Goal: Task Accomplishment & Management: Use online tool/utility

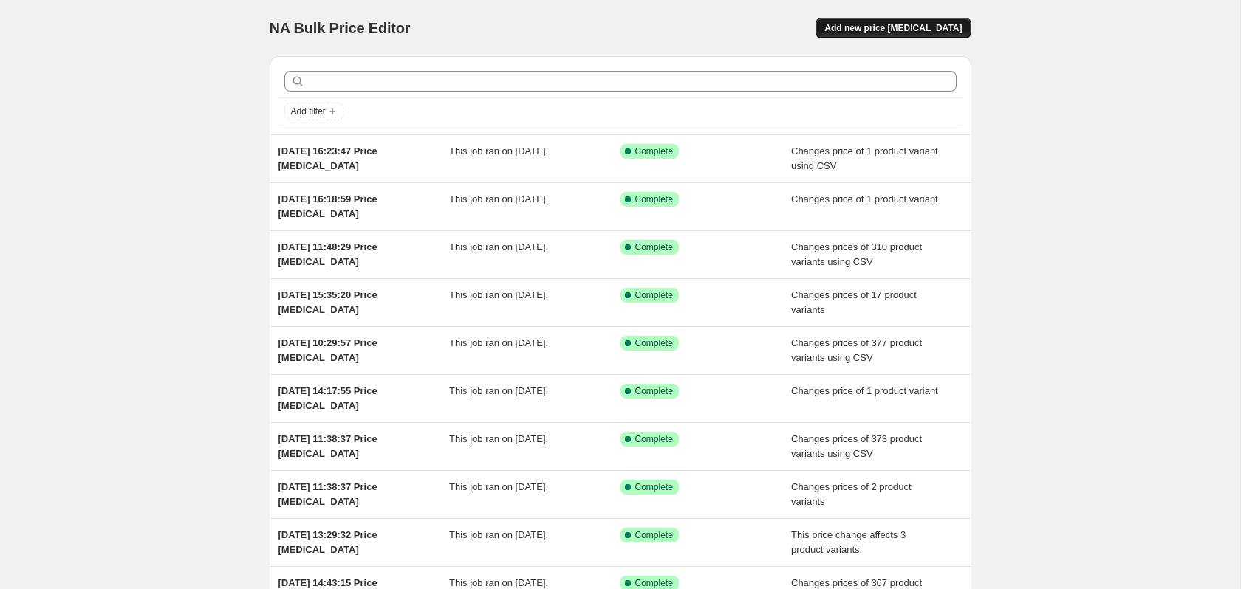
click at [954, 25] on span "Add new price [MEDICAL_DATA]" at bounding box center [892, 28] width 137 height 12
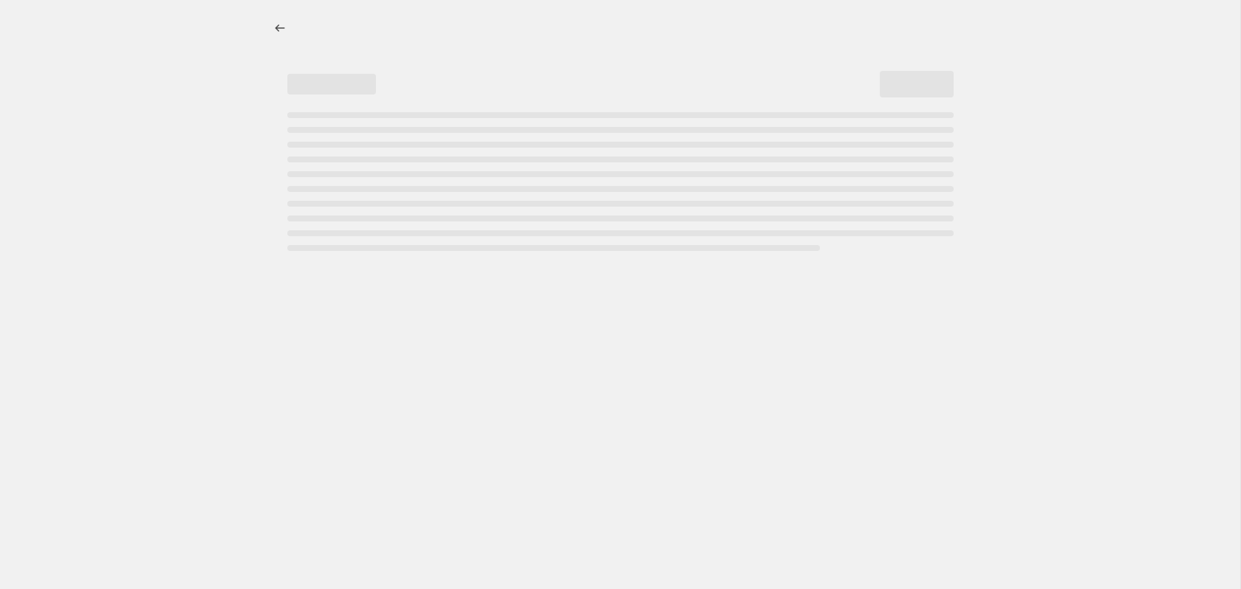
select select "percentage"
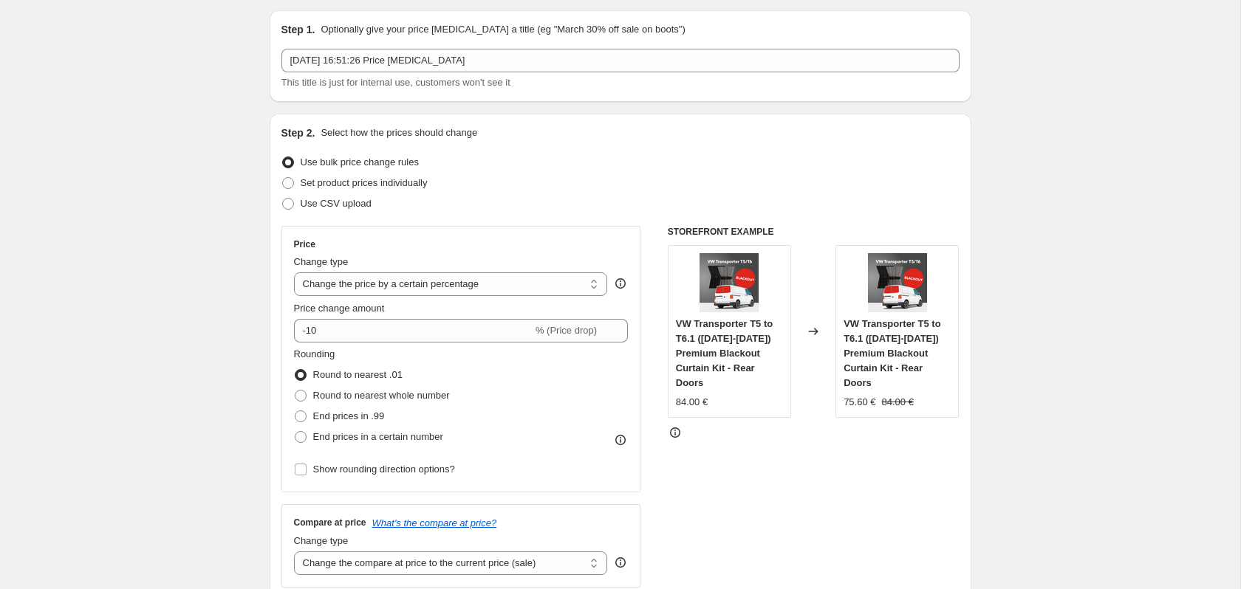
scroll to position [51, 0]
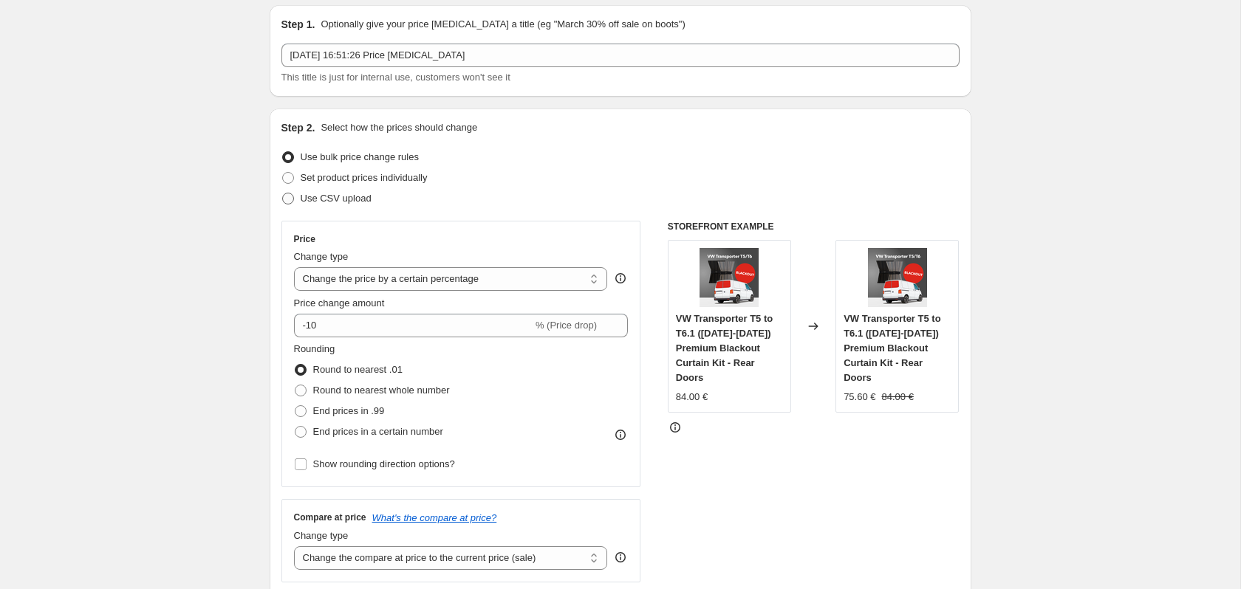
click at [289, 201] on span at bounding box center [288, 199] width 12 height 12
click at [283, 194] on input "Use CSV upload" at bounding box center [282, 193] width 1 height 1
radio input "true"
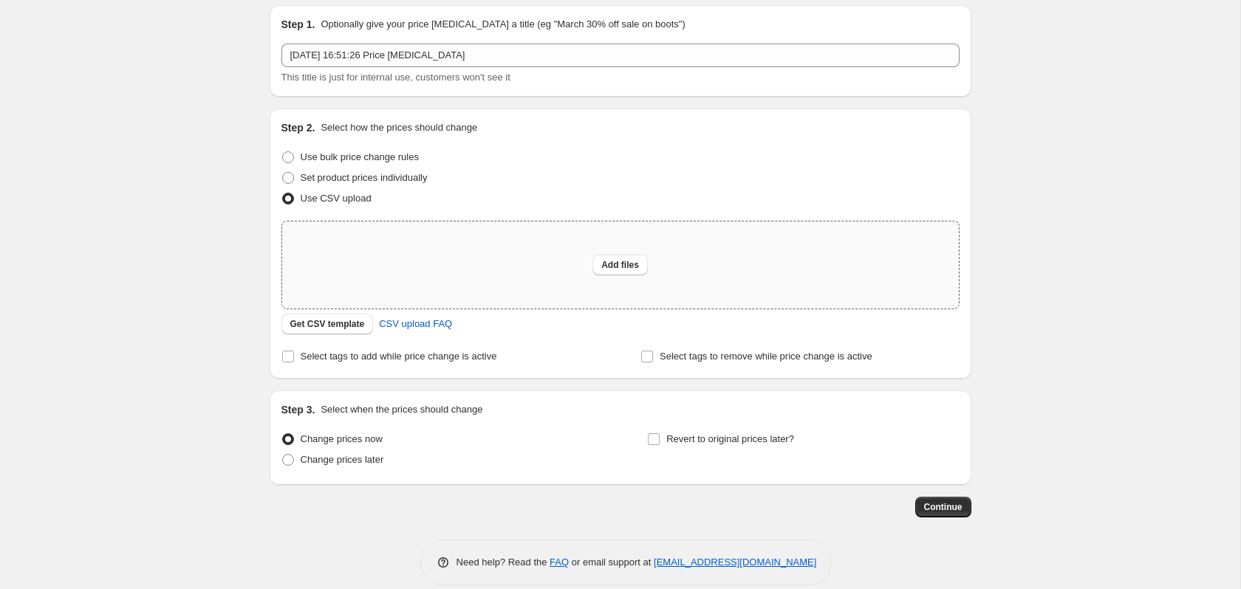
scroll to position [69, 0]
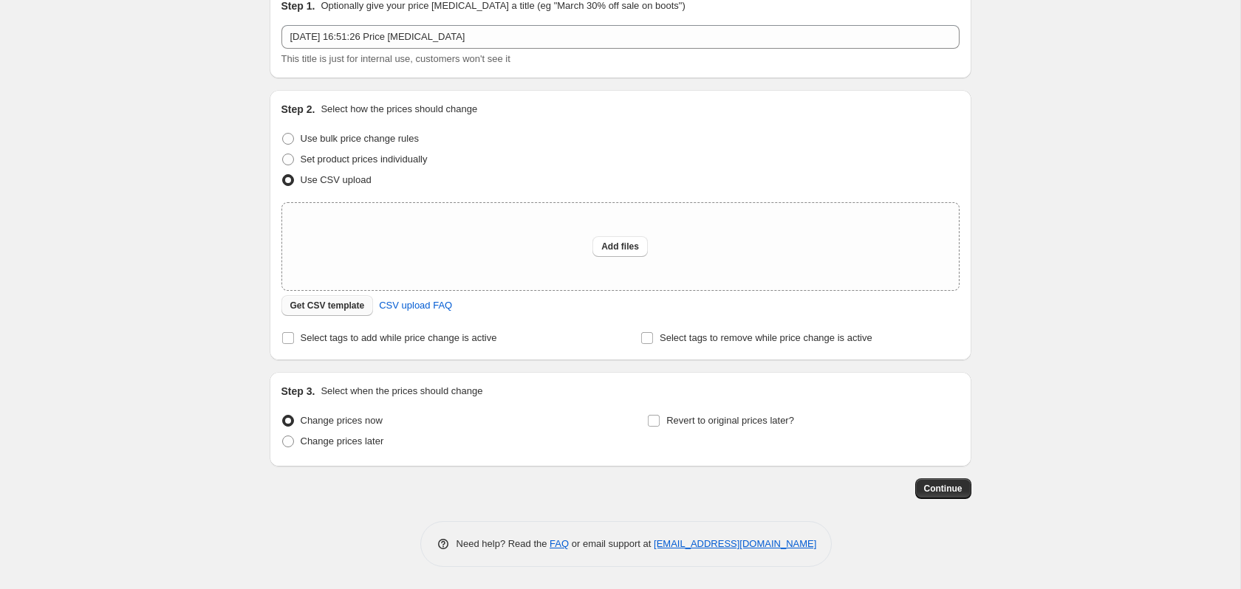
click at [338, 305] on span "Get CSV template" at bounding box center [327, 306] width 75 height 12
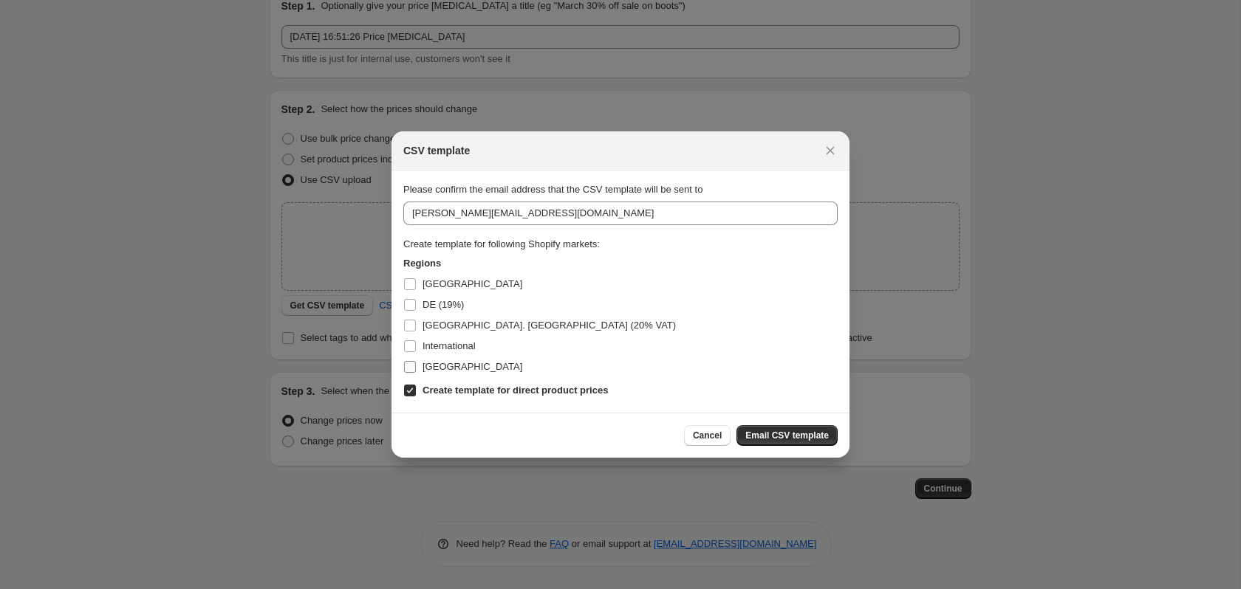
click at [410, 376] on label "[GEOGRAPHIC_DATA]" at bounding box center [462, 367] width 119 height 21
click at [410, 373] on input "[GEOGRAPHIC_DATA]" at bounding box center [410, 367] width 12 height 12
checkbox input "true"
click at [413, 345] on input "International" at bounding box center [410, 347] width 12 height 12
checkbox input "true"
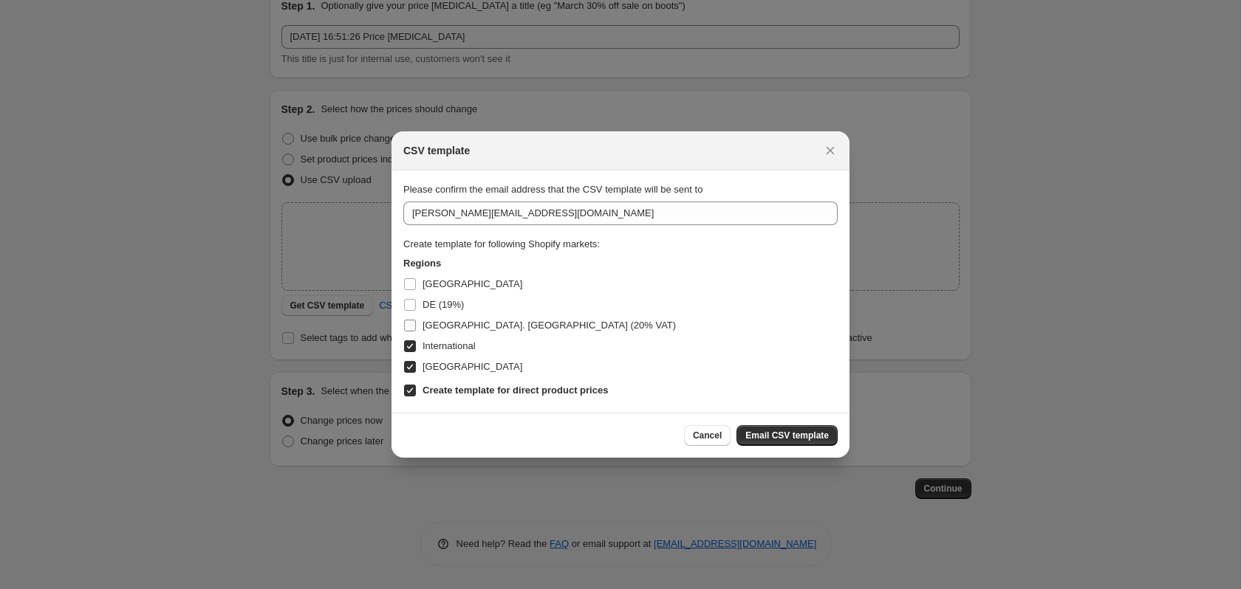
click at [410, 329] on input "[GEOGRAPHIC_DATA]. [GEOGRAPHIC_DATA] (20% VAT)" at bounding box center [410, 326] width 12 height 12
checkbox input "true"
click at [410, 304] on input "DE (19%)" at bounding box center [410, 305] width 12 height 12
checkbox input "true"
click at [409, 282] on input "[GEOGRAPHIC_DATA]" at bounding box center [410, 284] width 12 height 12
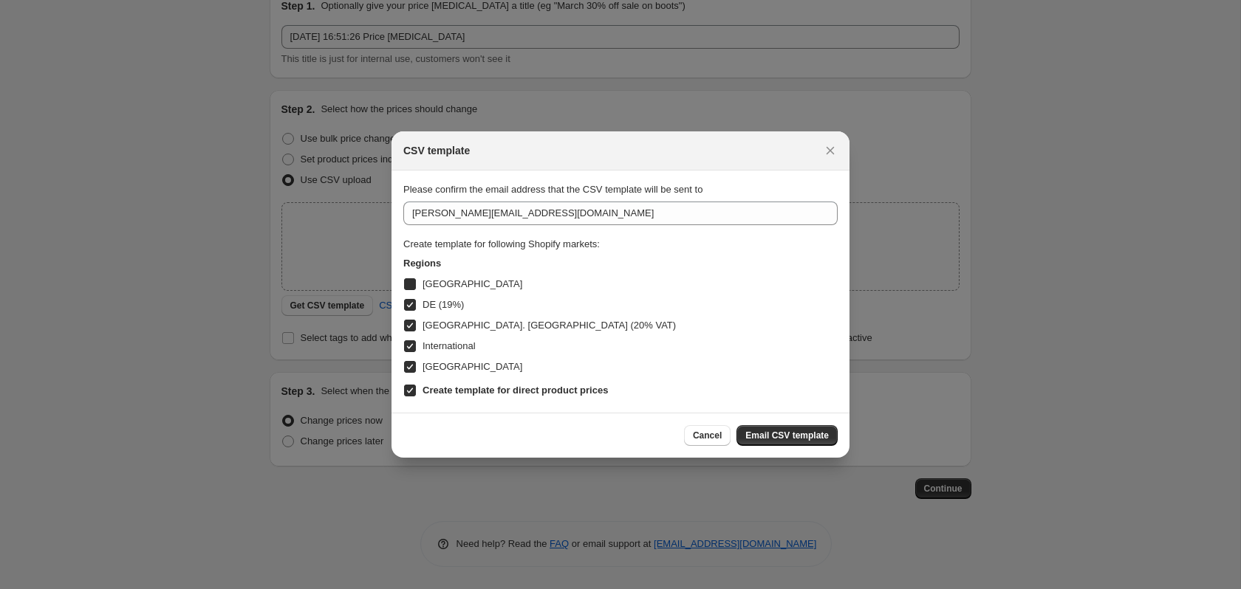
checkbox input "true"
click at [805, 433] on span "Email CSV template" at bounding box center [786, 436] width 83 height 12
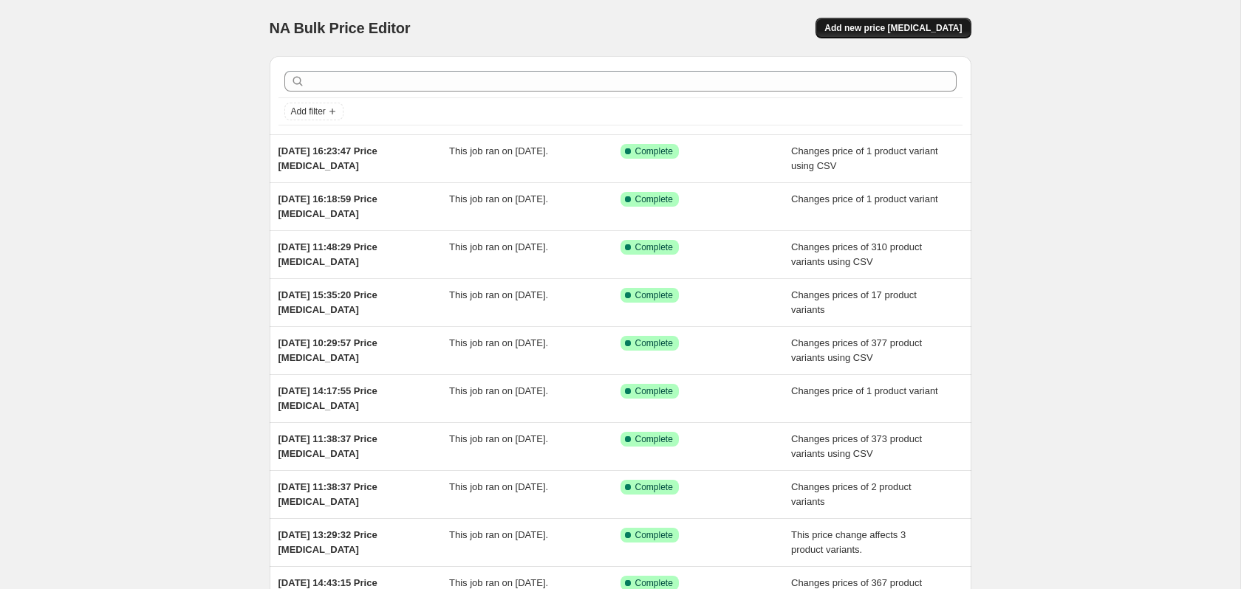
click at [877, 27] on span "Add new price [MEDICAL_DATA]" at bounding box center [892, 28] width 137 height 12
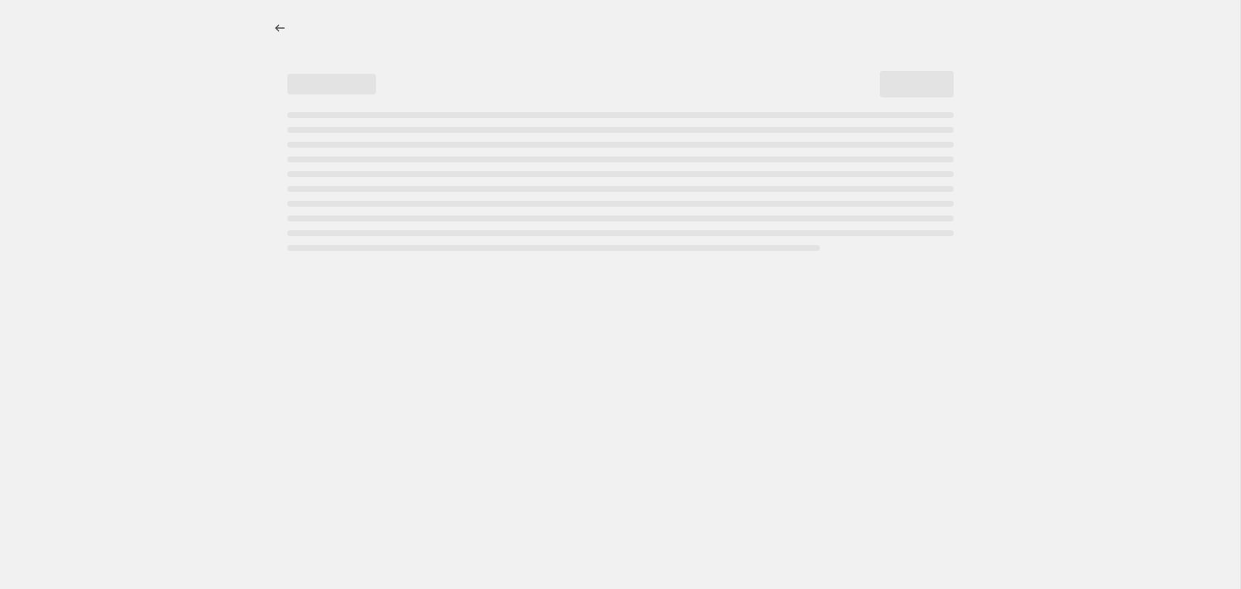
select select "percentage"
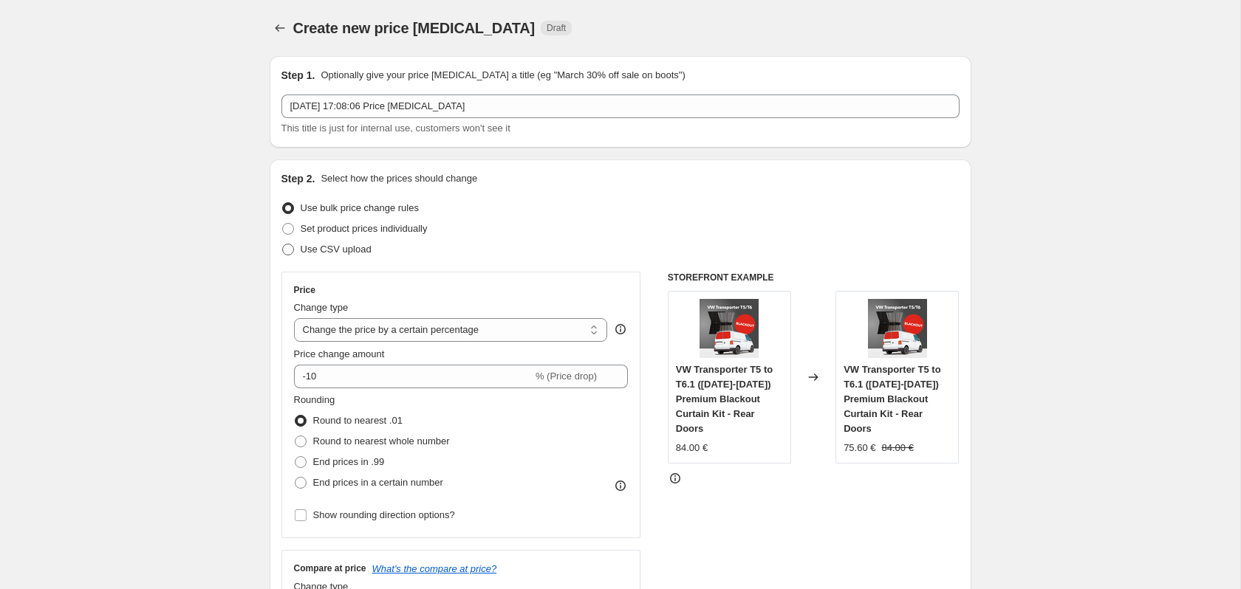
click at [326, 247] on span "Use CSV upload" at bounding box center [336, 249] width 71 height 11
click at [283, 244] on input "Use CSV upload" at bounding box center [282, 244] width 1 height 1
radio input "true"
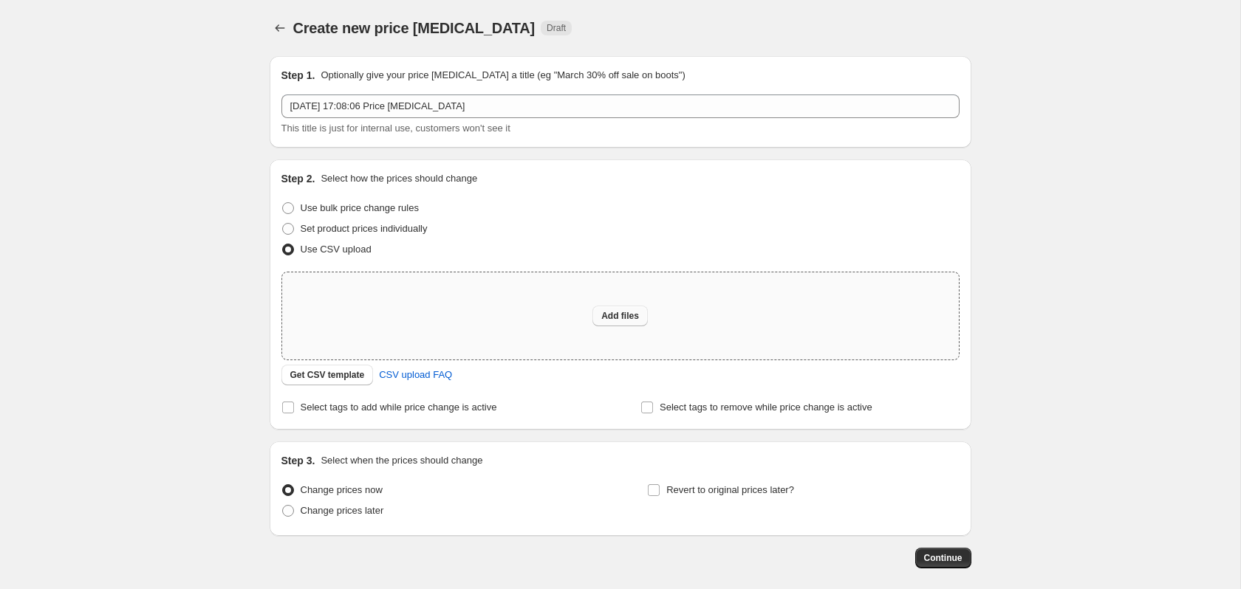
click at [611, 318] on span "Add files" at bounding box center [620, 316] width 38 height 12
type input "C:\fakepath\csv_template_user_50804 - csv_template_user_50804 (8).csv"
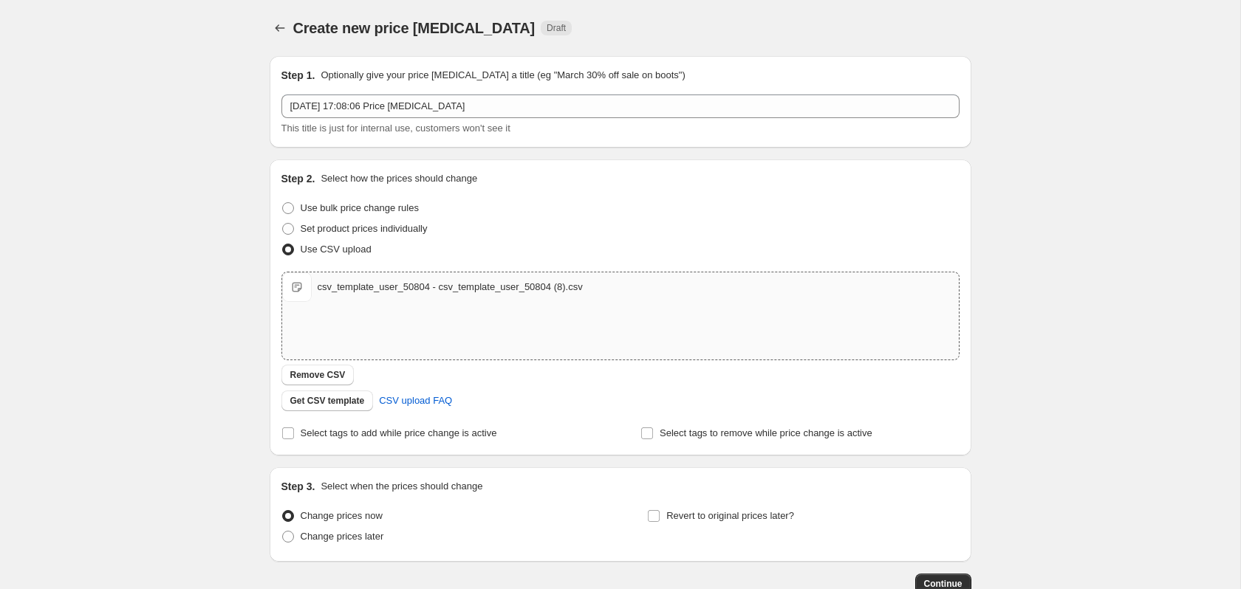
scroll to position [95, 0]
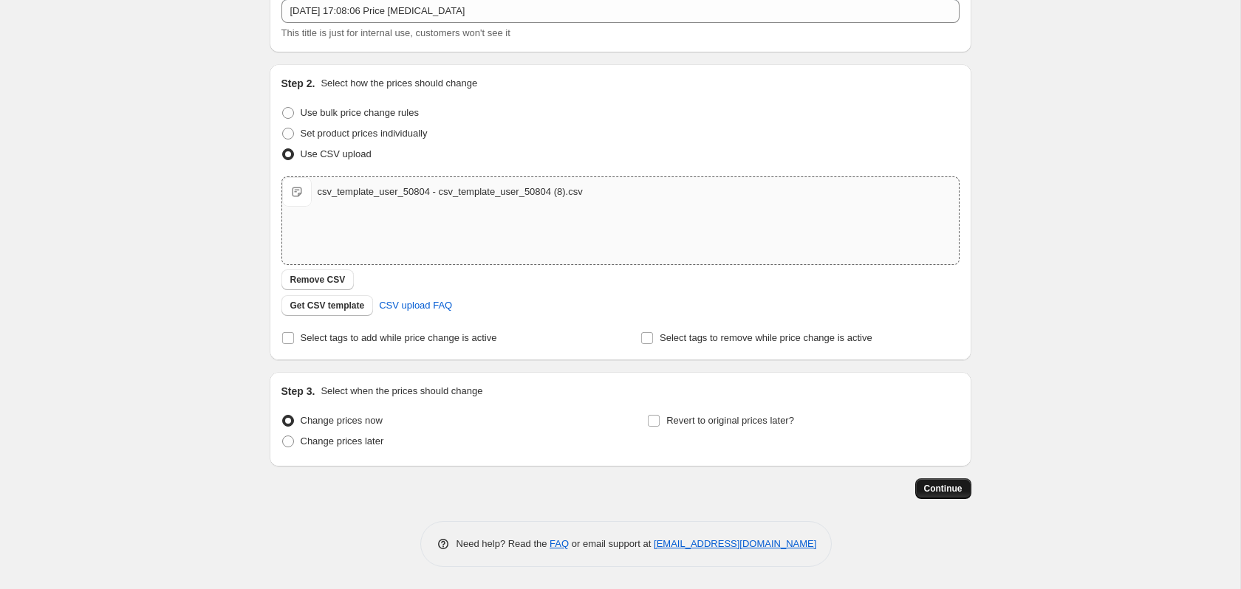
click at [953, 495] on button "Continue" at bounding box center [943, 489] width 56 height 21
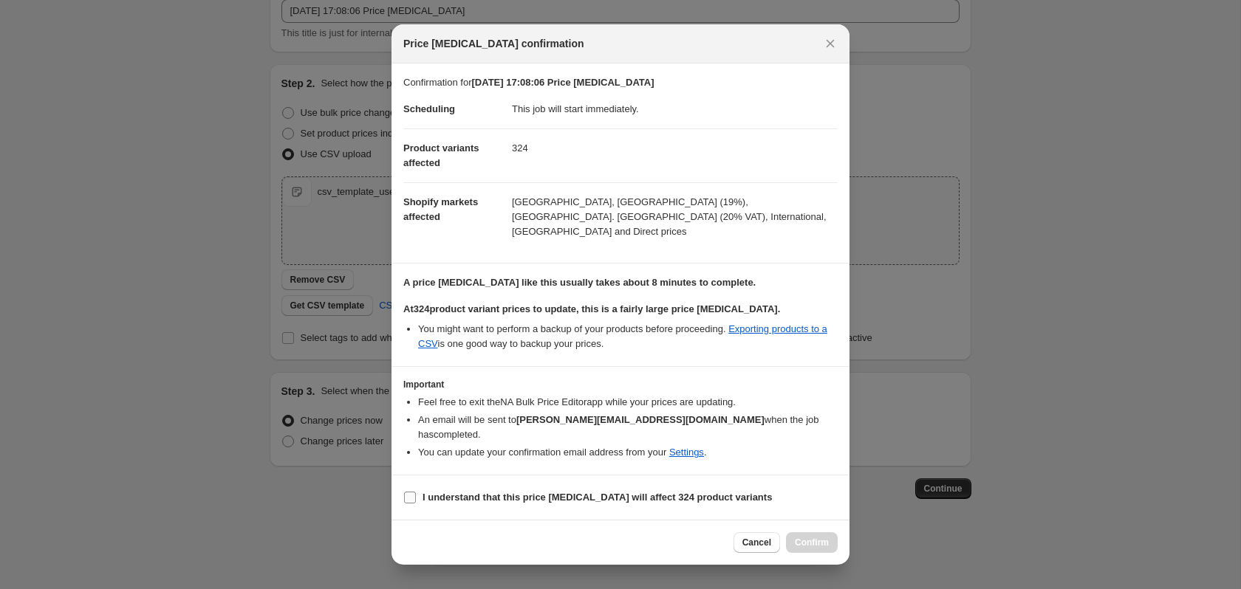
click at [406, 492] on input "I understand that this price [MEDICAL_DATA] will affect 324 product variants" at bounding box center [410, 498] width 12 height 12
checkbox input "true"
click at [807, 535] on button "Confirm" at bounding box center [812, 543] width 52 height 21
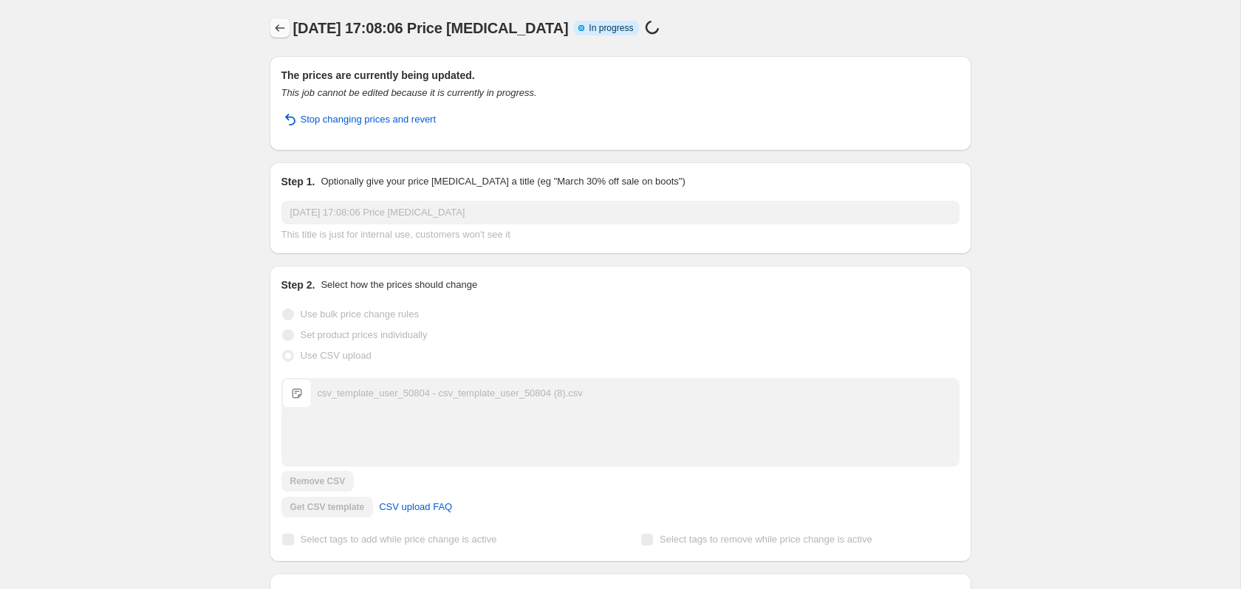
click at [278, 30] on icon "Price change jobs" at bounding box center [280, 28] width 15 height 15
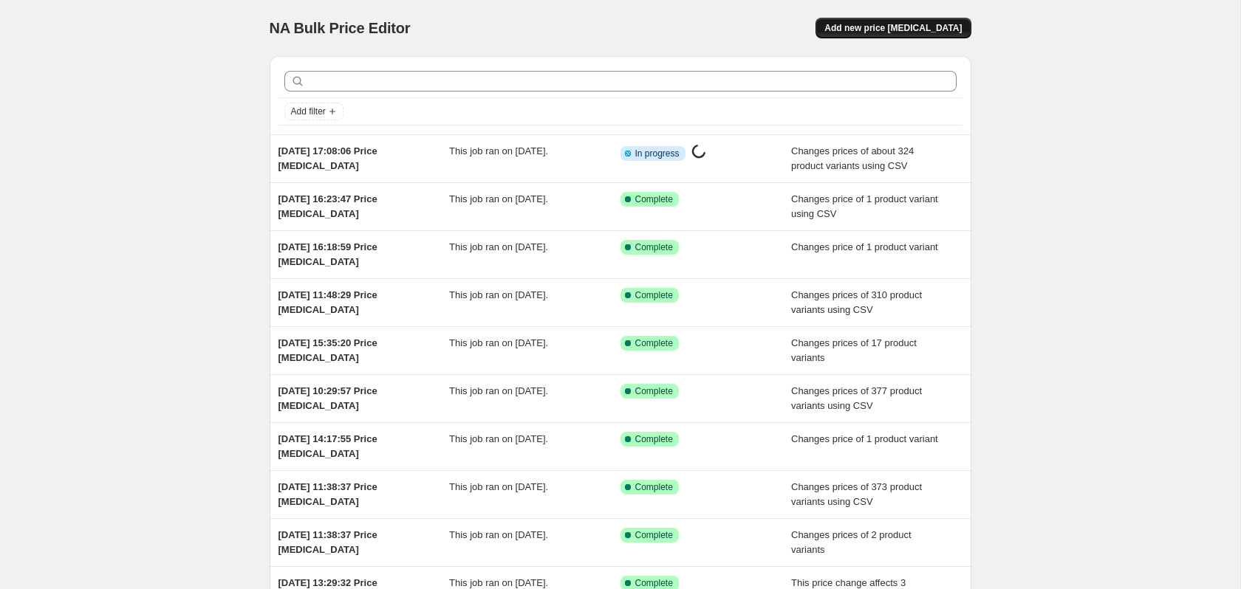
click at [942, 26] on span "Add new price [MEDICAL_DATA]" at bounding box center [892, 28] width 137 height 12
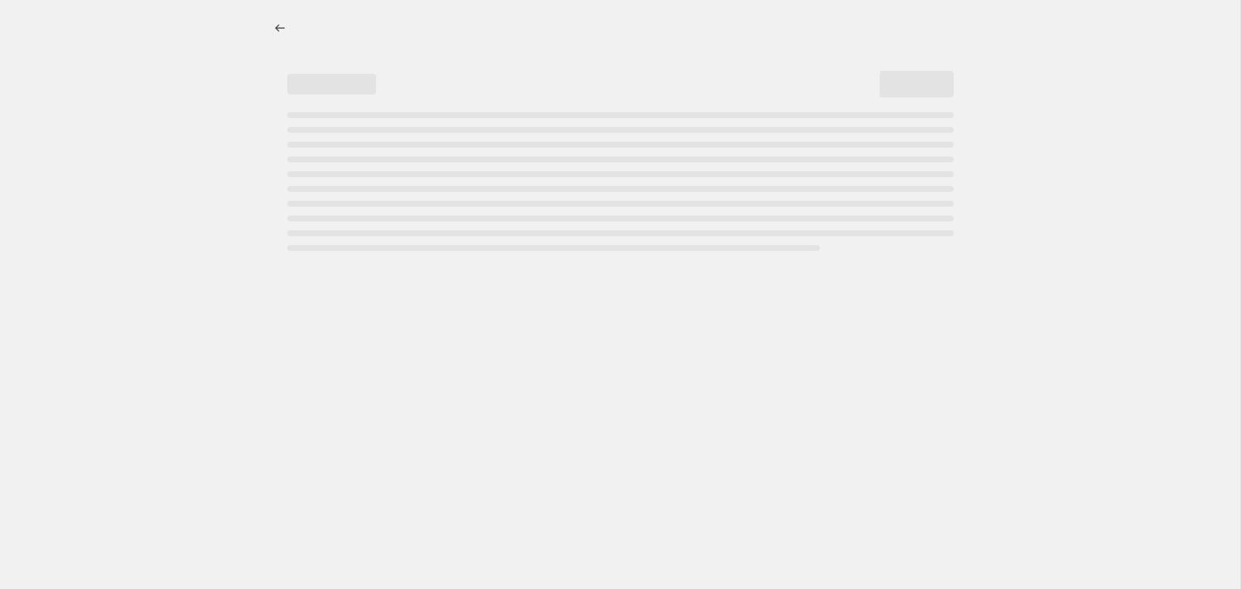
select select "percentage"
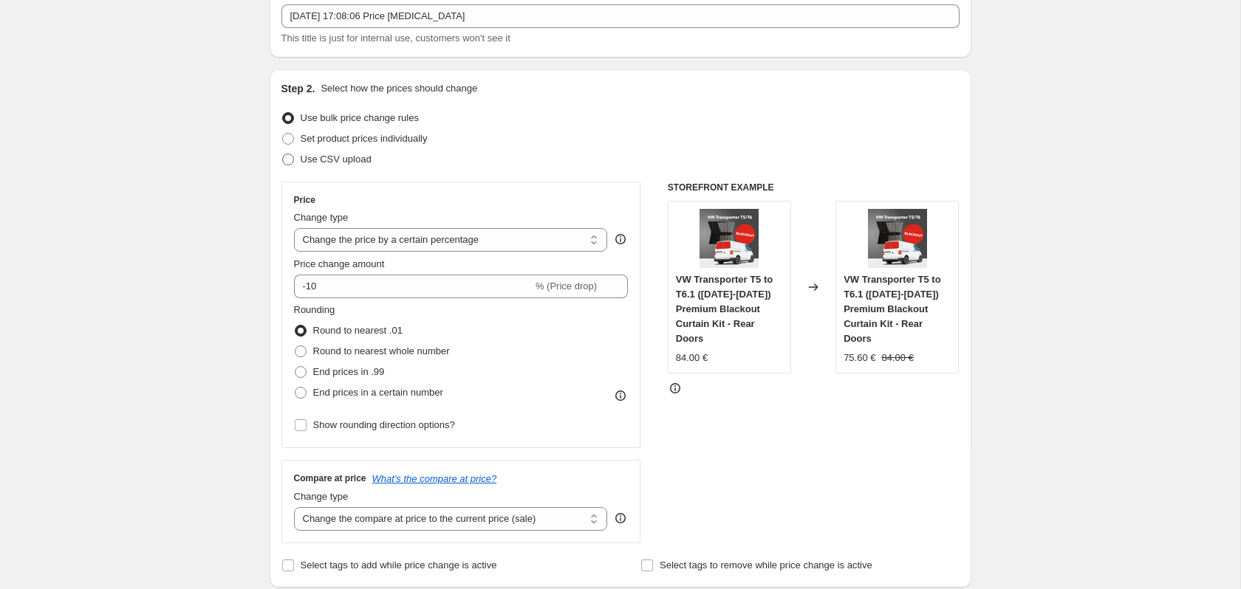
click at [312, 161] on span "Use CSV upload" at bounding box center [336, 159] width 71 height 11
click at [283, 154] on input "Use CSV upload" at bounding box center [282, 154] width 1 height 1
radio input "true"
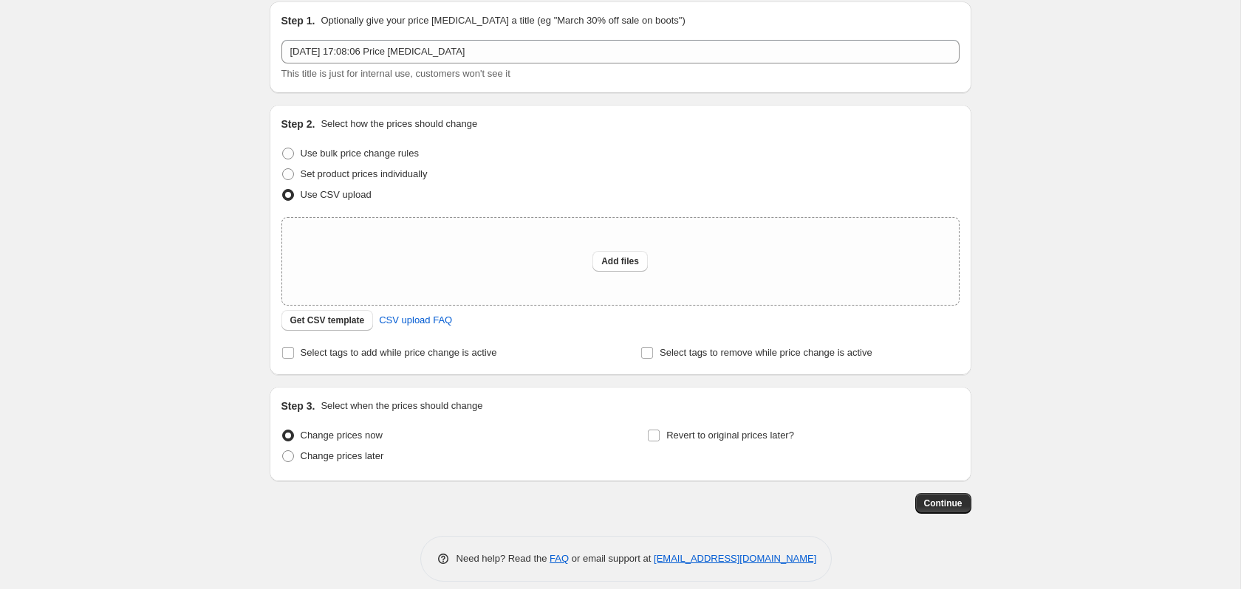
scroll to position [69, 0]
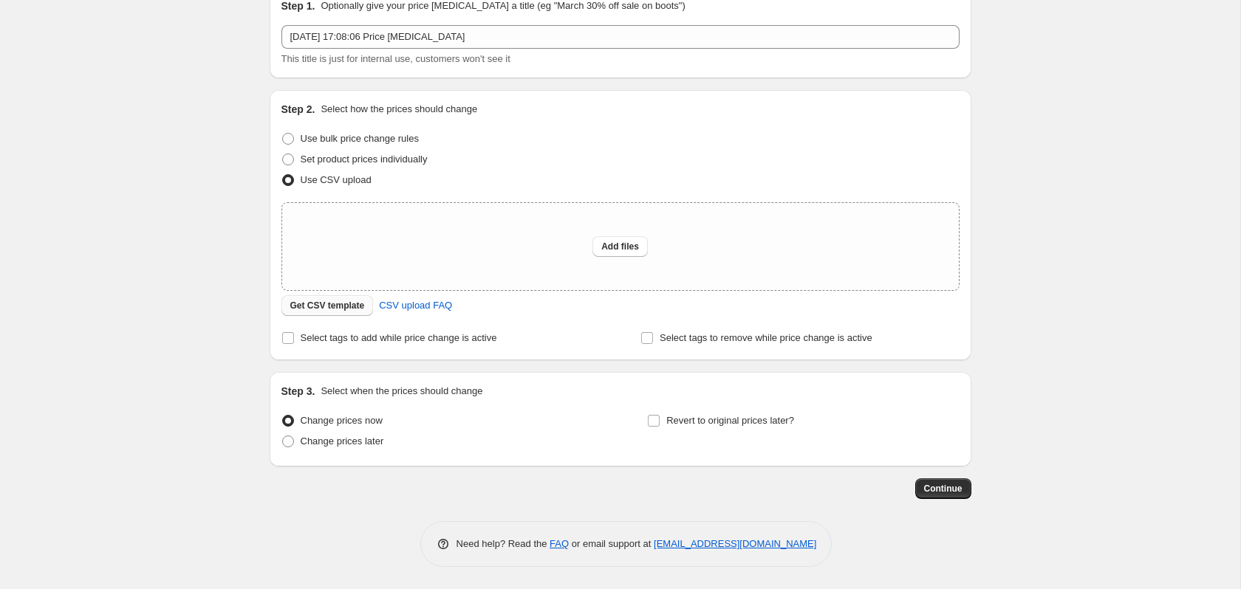
click at [330, 304] on span "Get CSV template" at bounding box center [327, 306] width 75 height 12
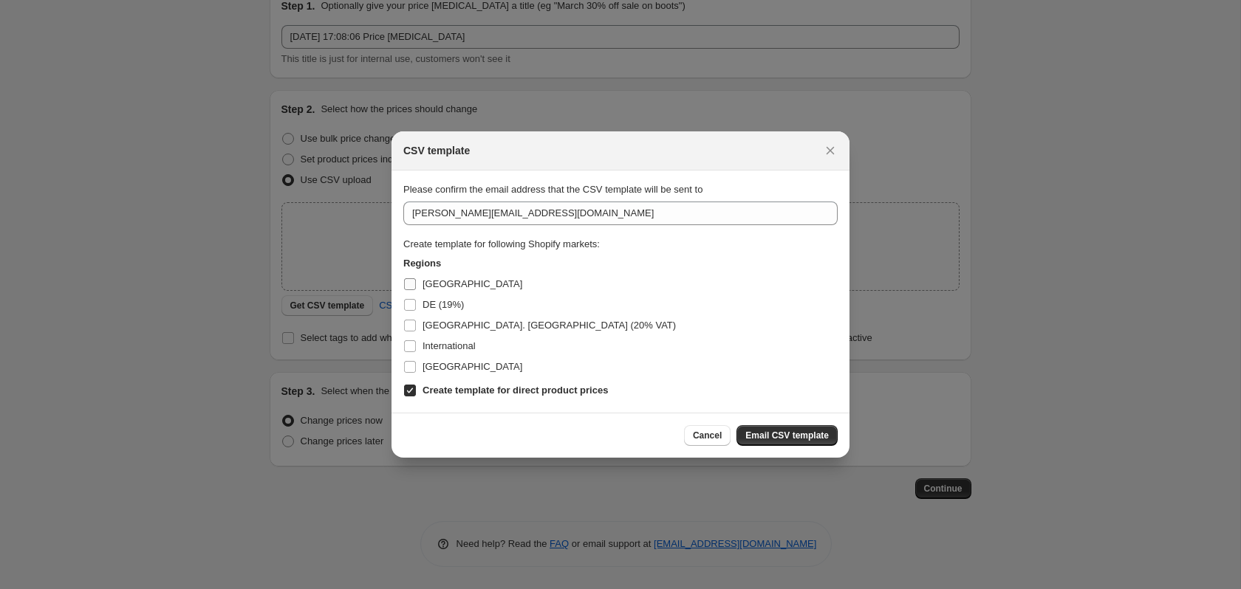
click at [414, 287] on input "[GEOGRAPHIC_DATA]" at bounding box center [410, 284] width 12 height 12
checkbox input "true"
click at [412, 308] on input "DE (19%)" at bounding box center [410, 305] width 12 height 12
checkbox input "true"
click at [406, 329] on input "[GEOGRAPHIC_DATA]. [GEOGRAPHIC_DATA] (20% VAT)" at bounding box center [410, 326] width 12 height 12
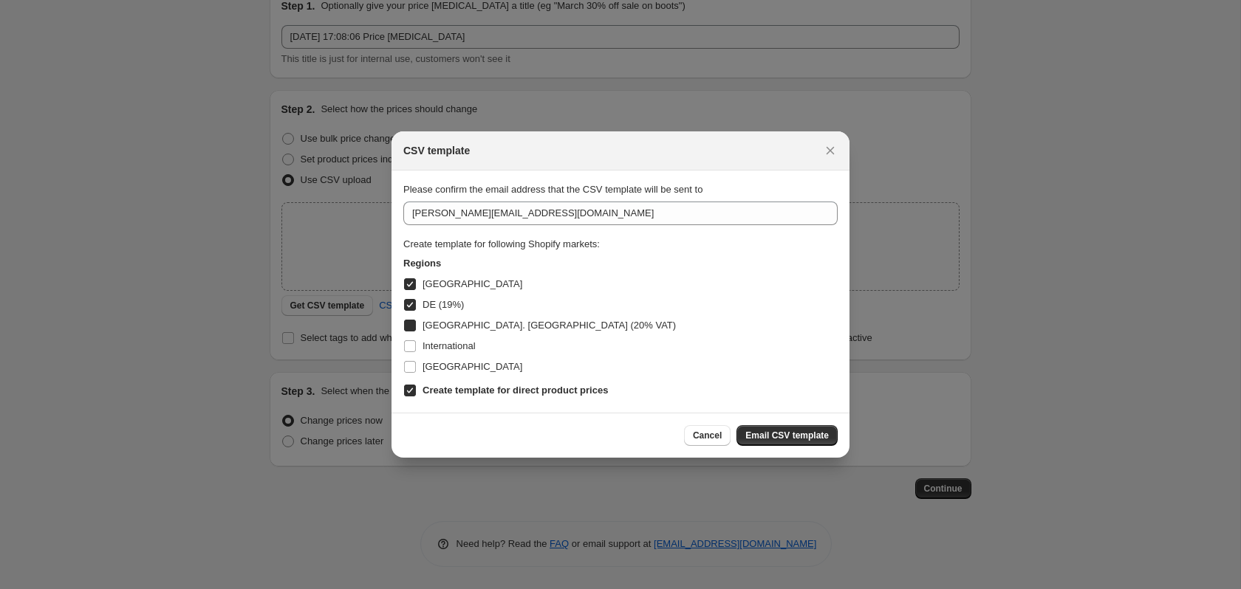
checkbox input "true"
click at [406, 346] on input "International" at bounding box center [410, 347] width 12 height 12
checkbox input "true"
click at [410, 368] on input "[GEOGRAPHIC_DATA]" at bounding box center [410, 367] width 12 height 12
checkbox input "true"
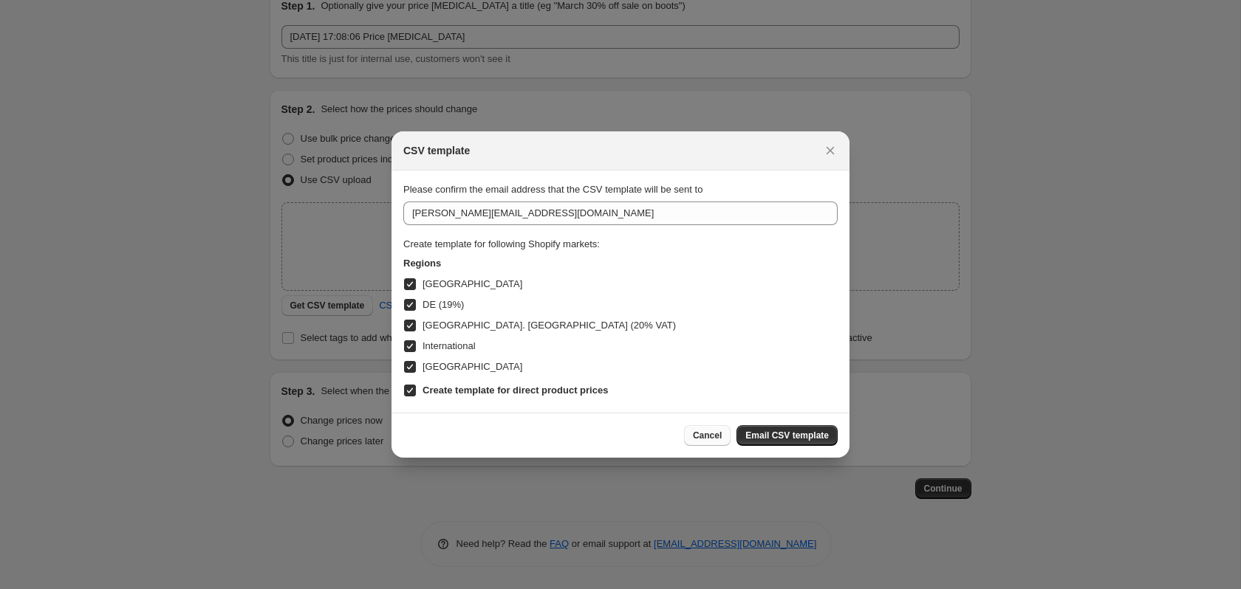
click at [713, 431] on span "Cancel" at bounding box center [707, 436] width 29 height 12
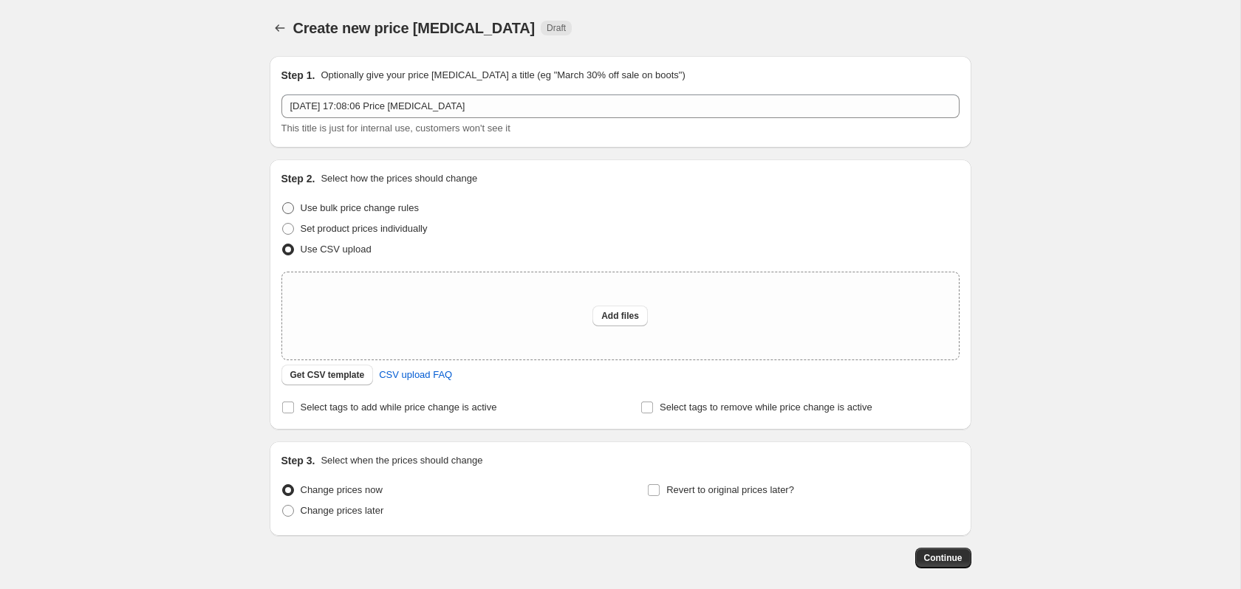
click at [289, 208] on span at bounding box center [288, 208] width 12 height 12
click at [283, 203] on input "Use bulk price change rules" at bounding box center [282, 202] width 1 height 1
radio input "true"
select select "percentage"
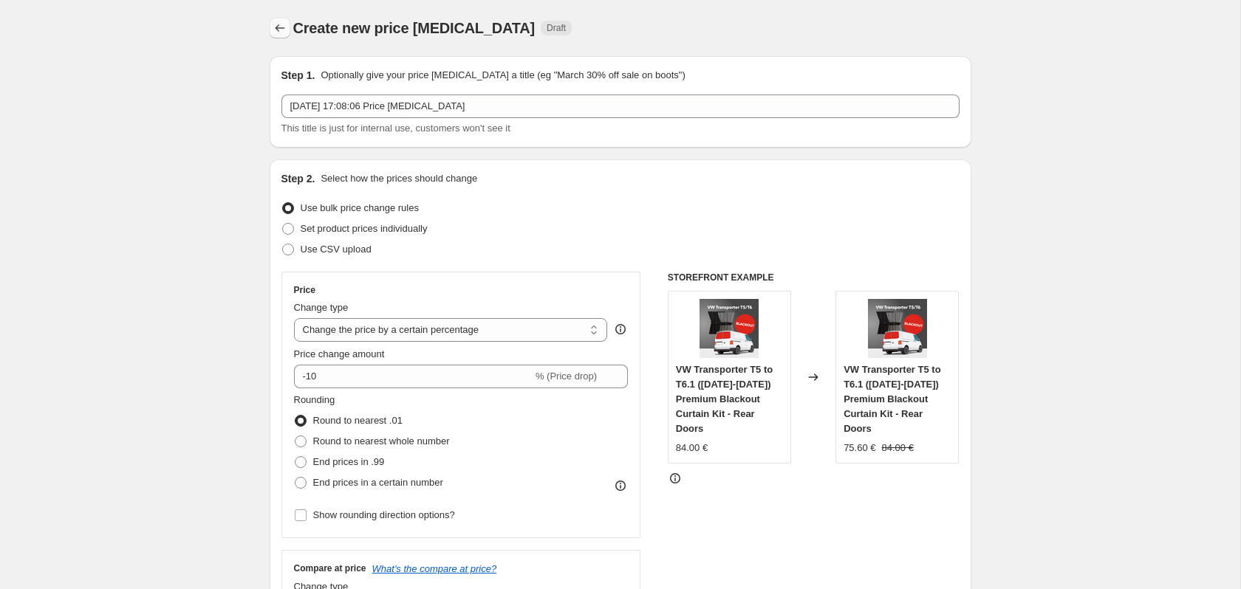
click at [278, 22] on icon "Price change jobs" at bounding box center [280, 28] width 15 height 15
